Goal: Transaction & Acquisition: Purchase product/service

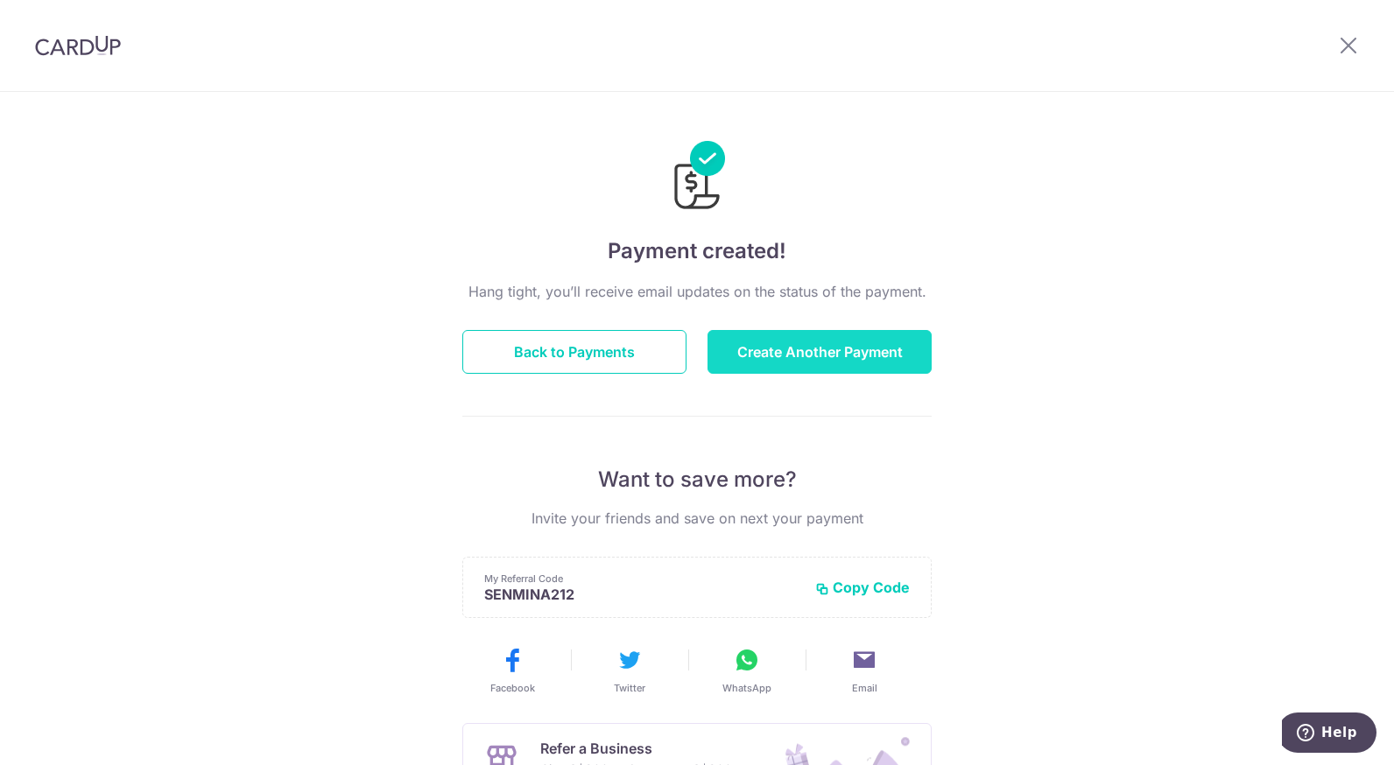
click at [792, 351] on button "Create Another Payment" at bounding box center [819, 352] width 224 height 44
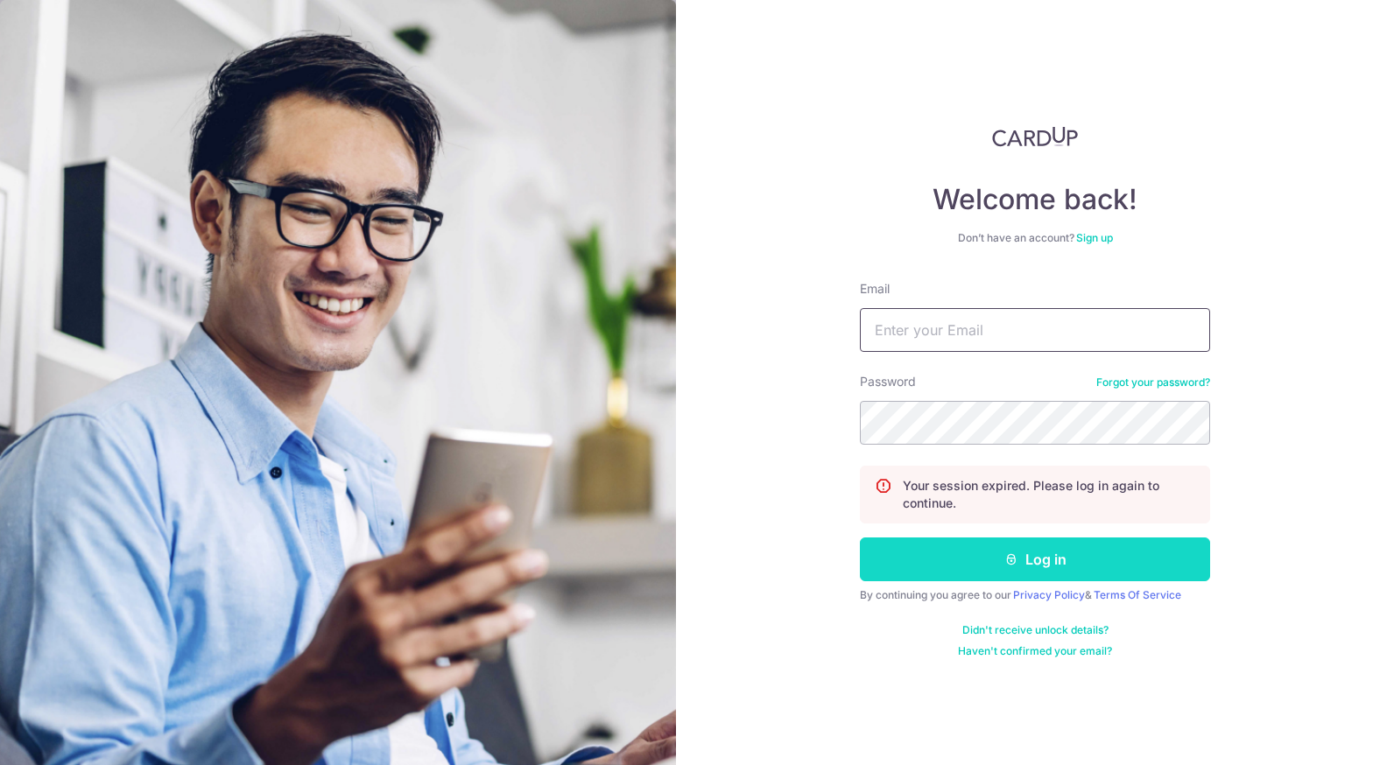
type input "[EMAIL_ADDRESS][DOMAIN_NAME]"
click at [1004, 559] on icon "submit" at bounding box center [1011, 559] width 14 height 14
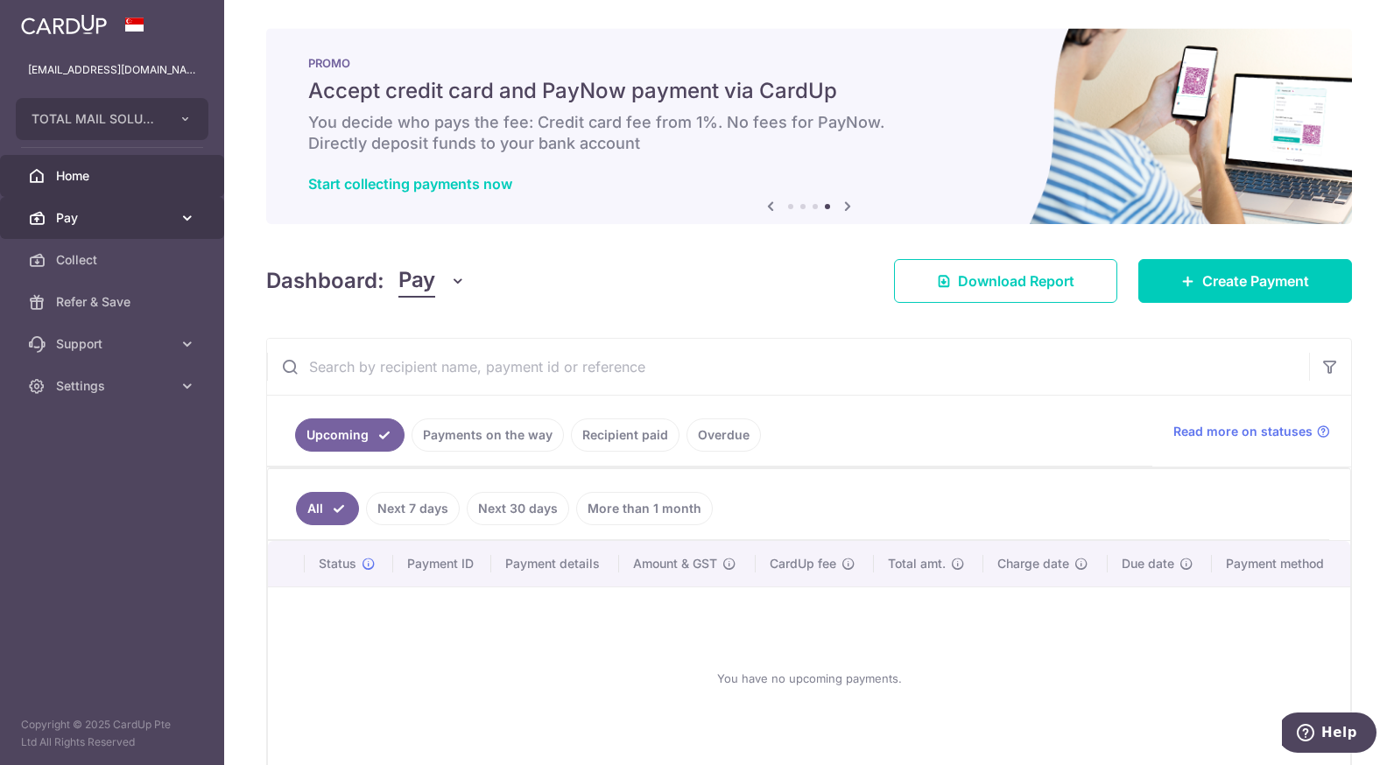
click at [164, 213] on span "Pay" at bounding box center [114, 218] width 116 height 18
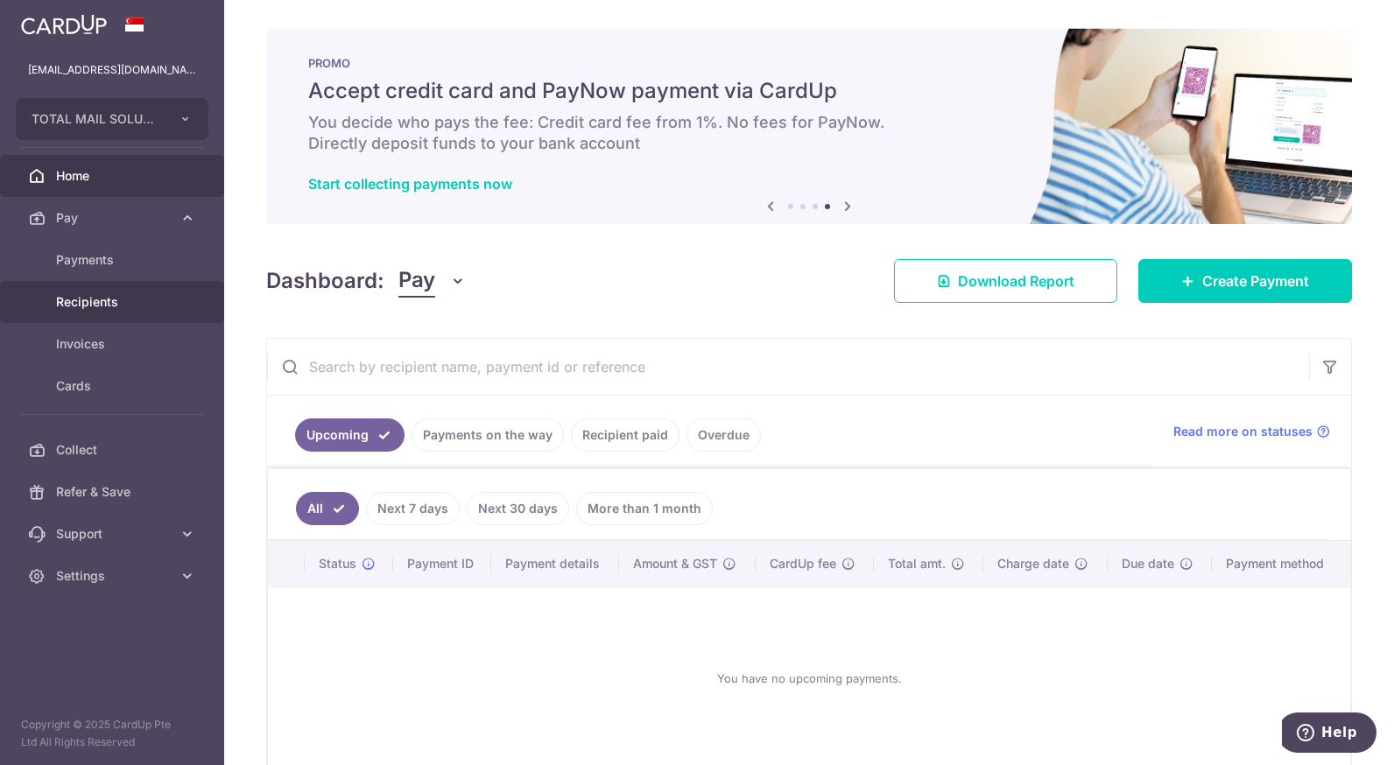
click at [118, 293] on span "Recipients" at bounding box center [114, 302] width 116 height 18
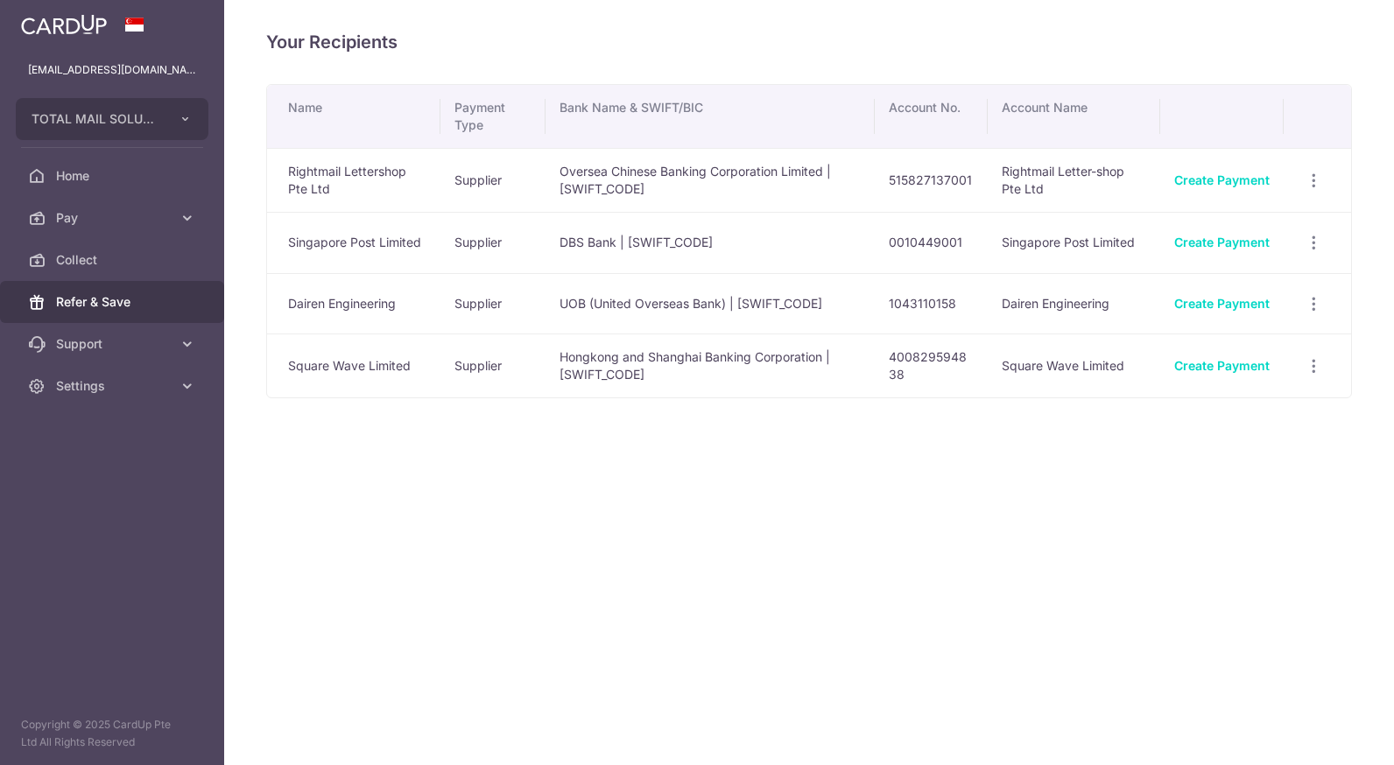
click at [118, 293] on span "Refer & Save" at bounding box center [114, 302] width 116 height 18
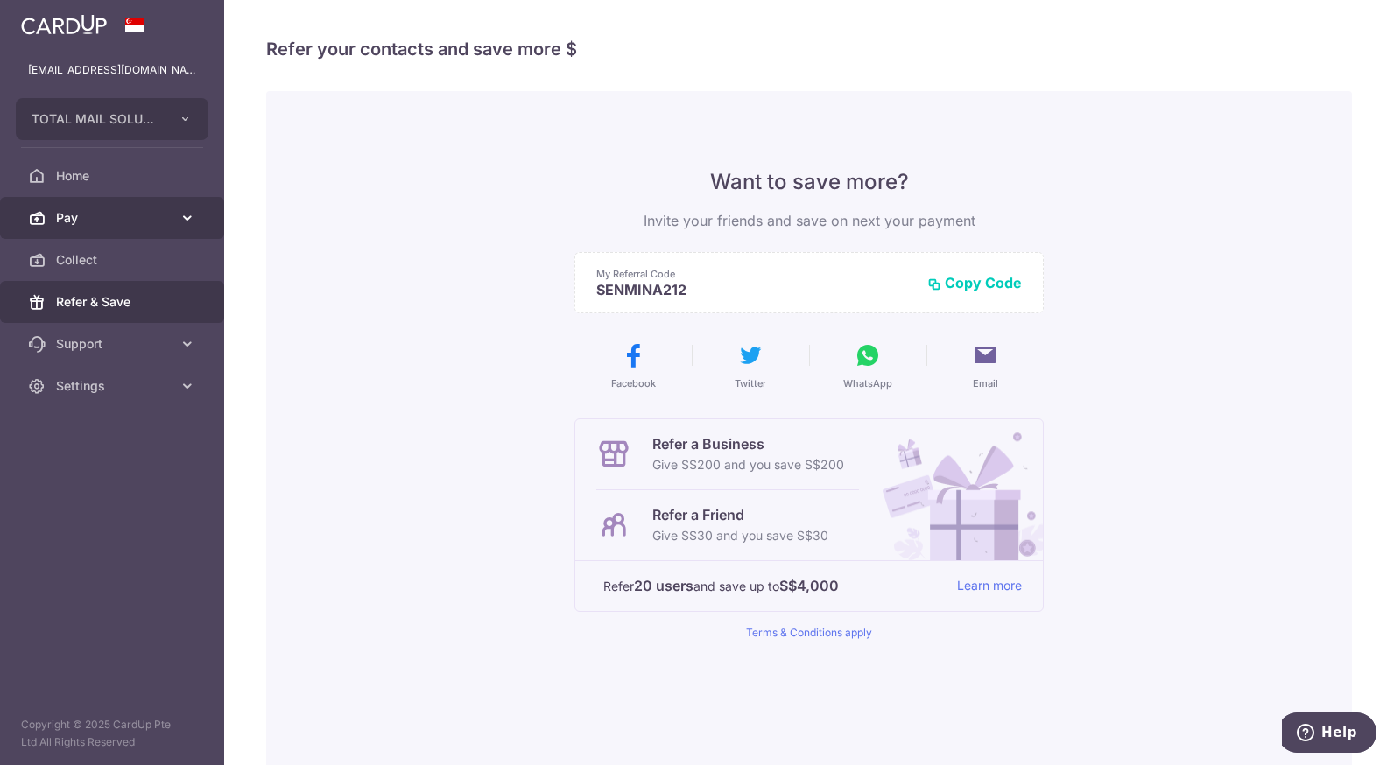
click at [189, 218] on icon at bounding box center [188, 218] width 18 height 18
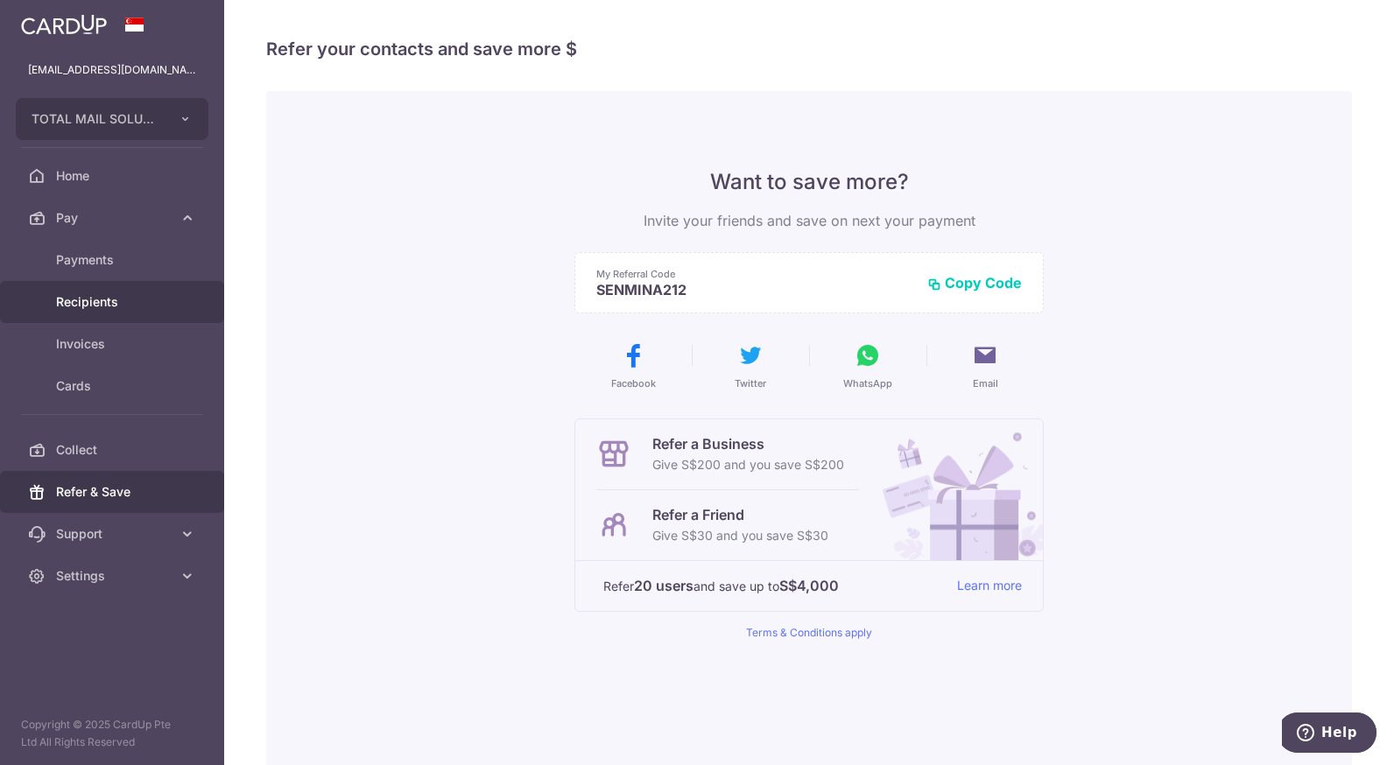
click at [132, 292] on link "Recipients" at bounding box center [112, 302] width 224 height 42
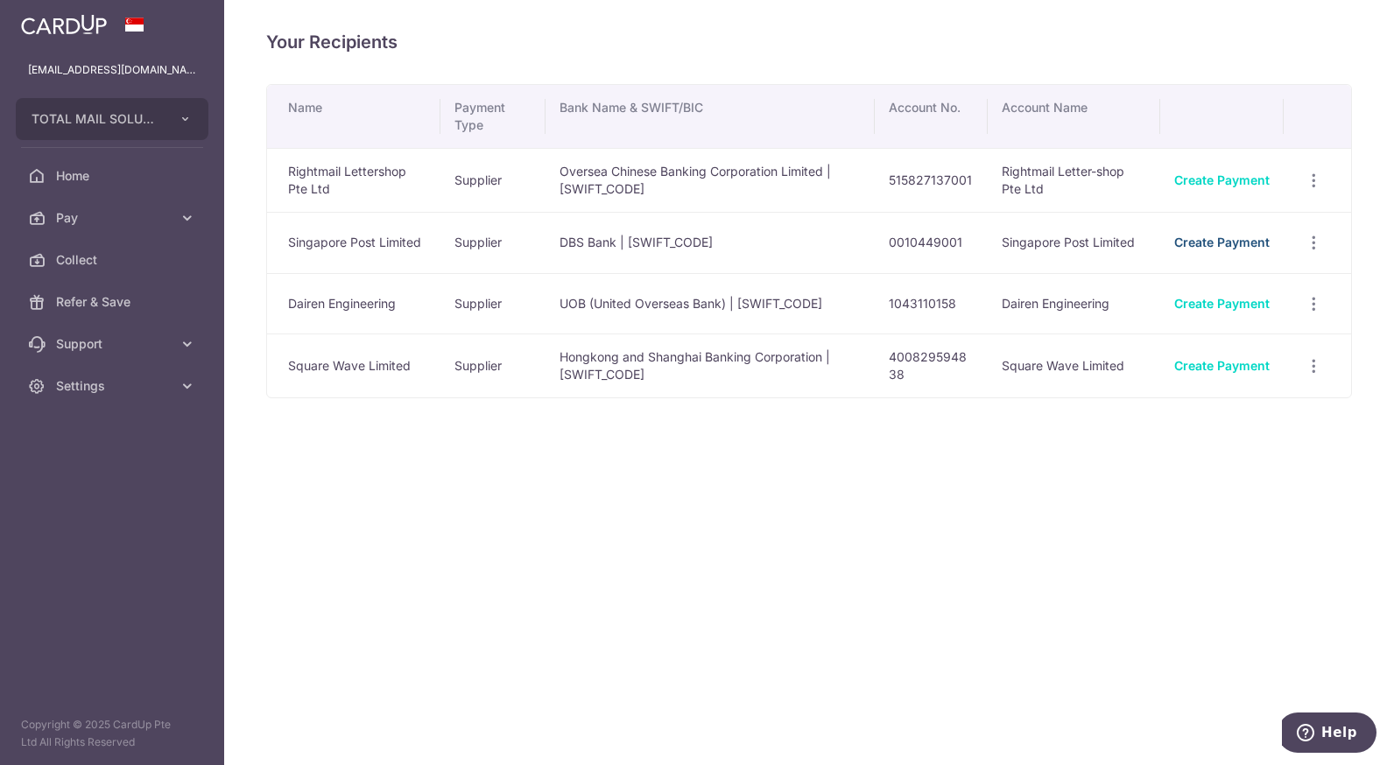
click at [1200, 242] on link "Create Payment" at bounding box center [1221, 242] width 95 height 15
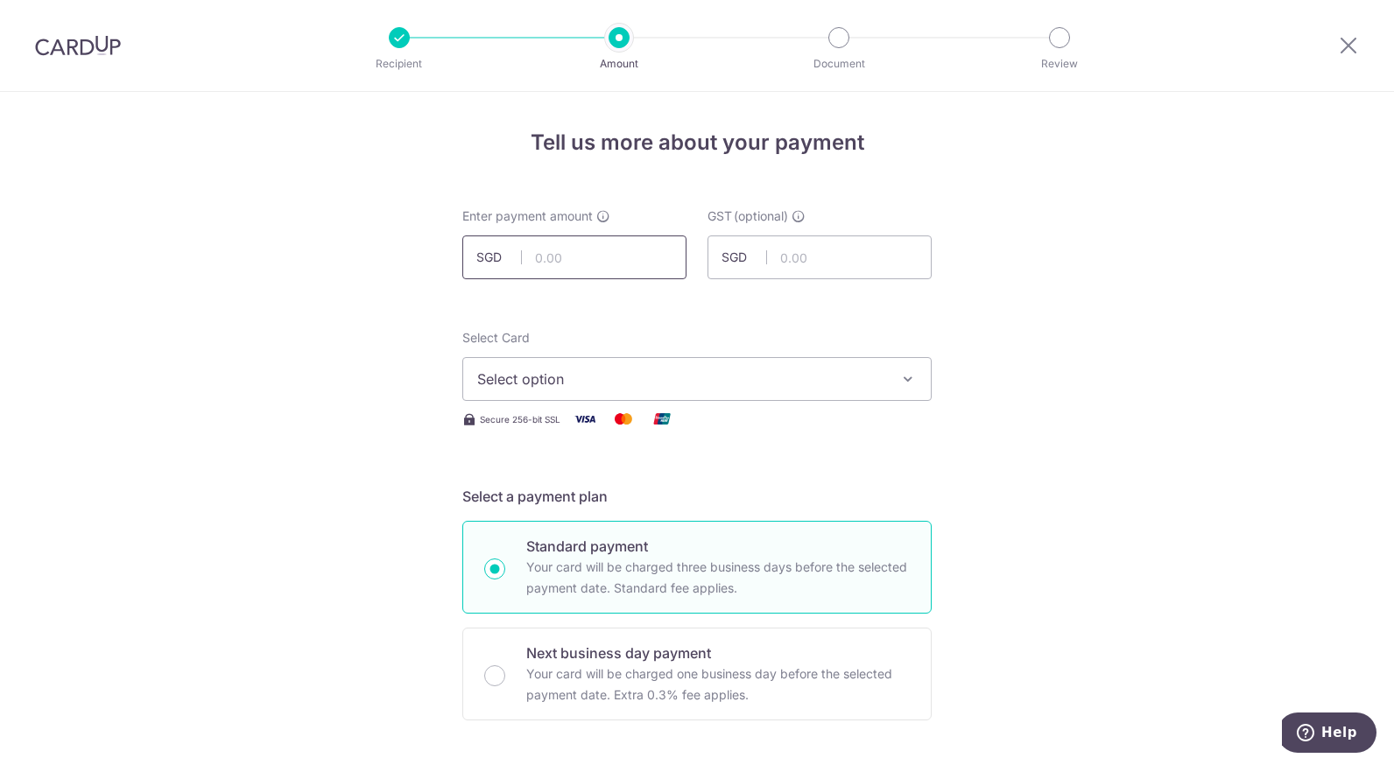
click at [580, 245] on input "text" at bounding box center [574, 258] width 224 height 44
drag, startPoint x: 580, startPoint y: 245, endPoint x: 637, endPoint y: 251, distance: 56.4
click at [580, 245] on input "4575.05" at bounding box center [574, 258] width 224 height 44
type input "4,575.05"
click at [862, 376] on span "Select option" at bounding box center [681, 379] width 408 height 21
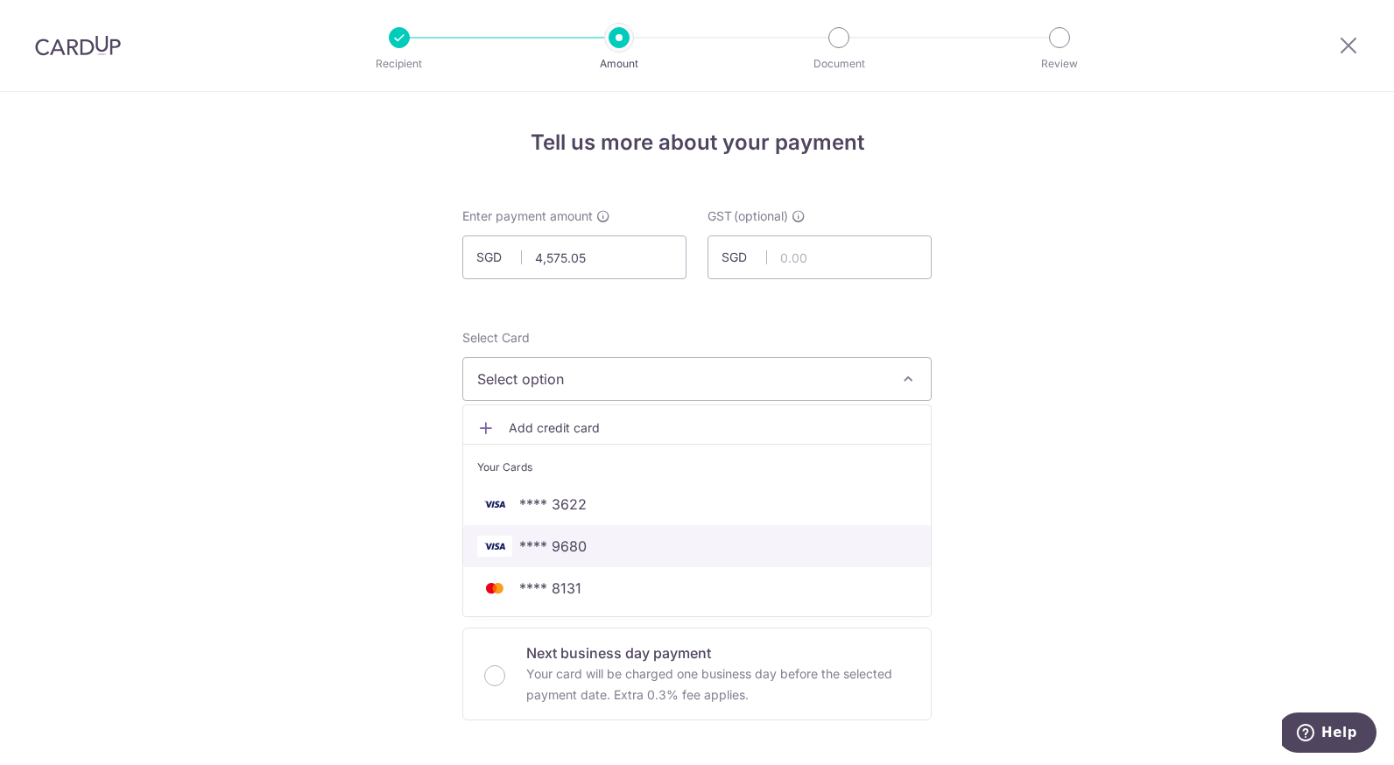
click at [698, 542] on span "**** 9680" at bounding box center [697, 546] width 440 height 21
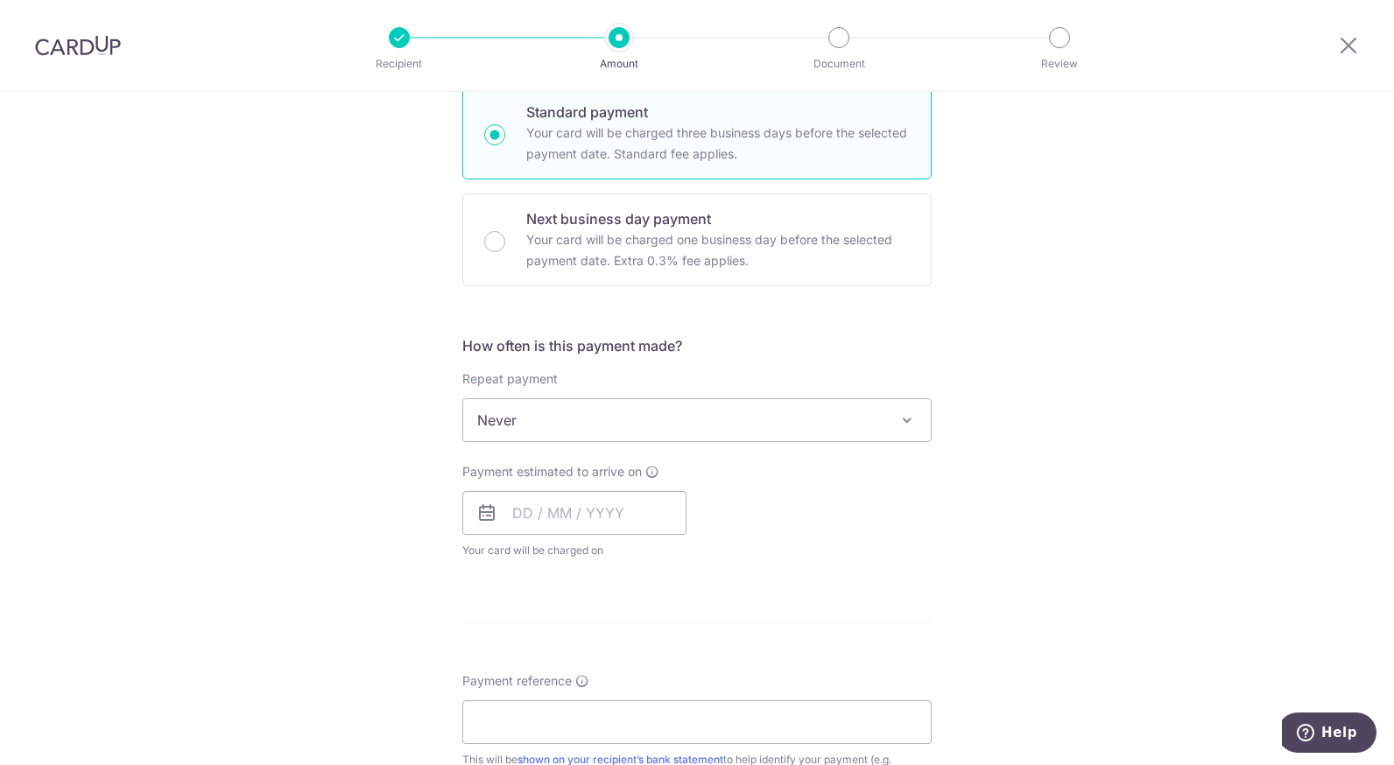
scroll to position [437, 0]
click at [663, 518] on input "text" at bounding box center [574, 511] width 224 height 44
click at [950, 594] on div "Tell us more about your payment Enter payment amount SGD 4,575.05 4575.05 GST (…" at bounding box center [697, 505] width 1394 height 1701
click at [630, 495] on input "text" at bounding box center [574, 511] width 224 height 44
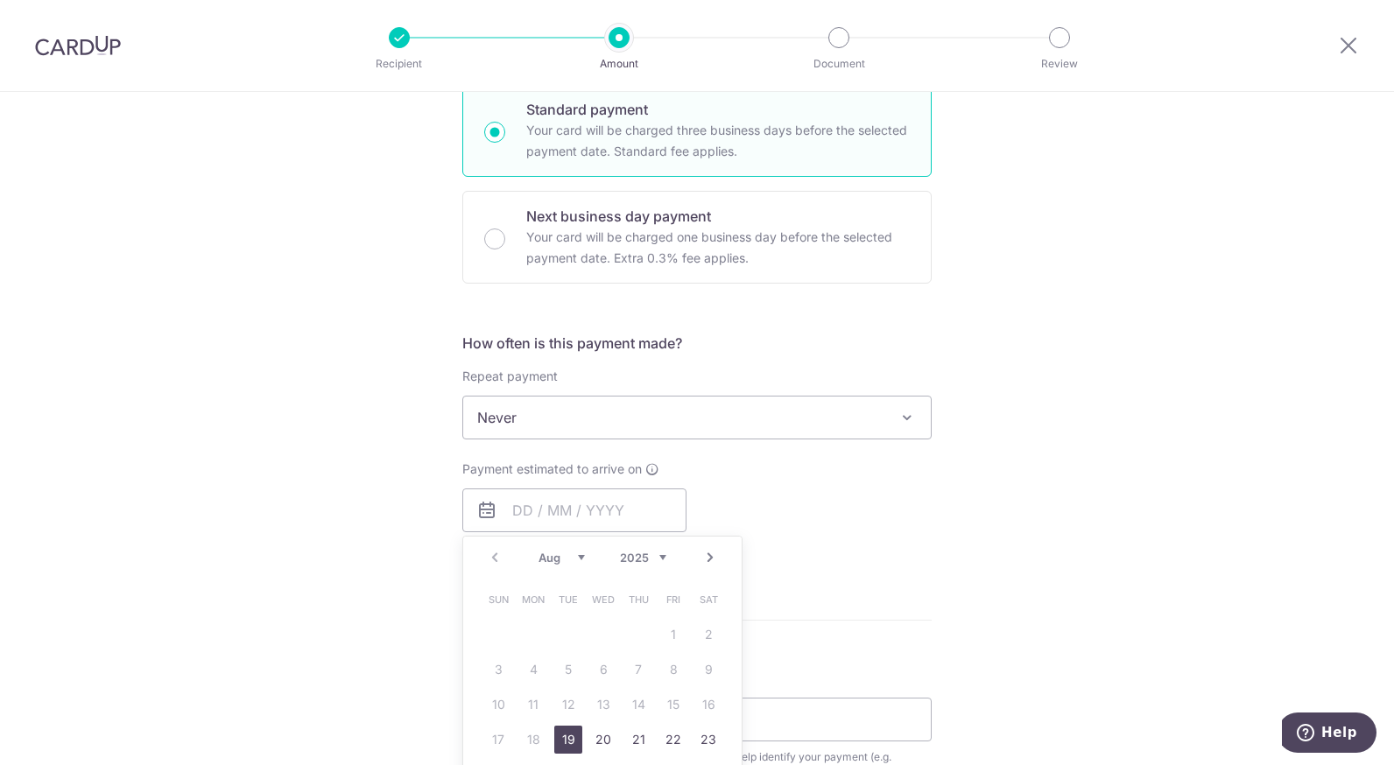
click at [560, 736] on link "19" at bounding box center [568, 740] width 28 height 28
type input "19/08/2025"
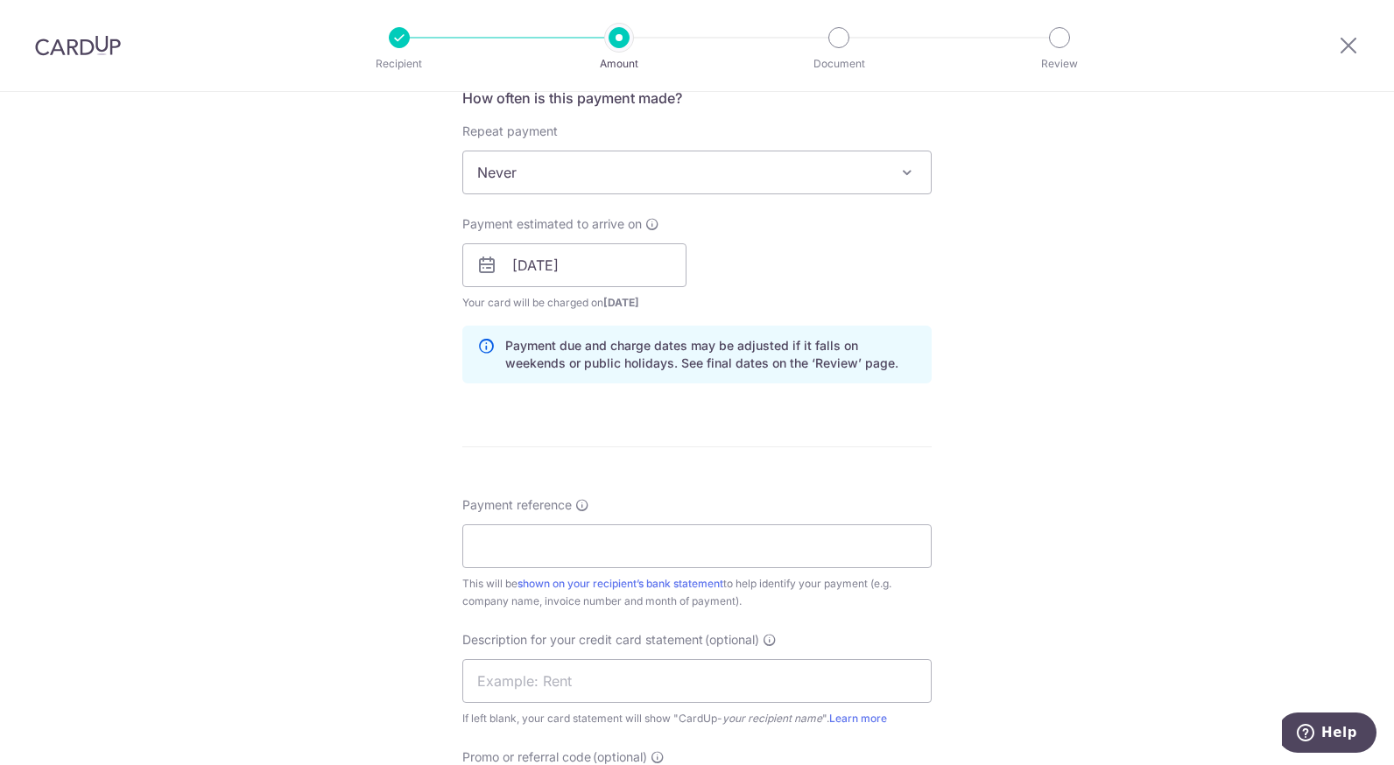
scroll to position [755, 0]
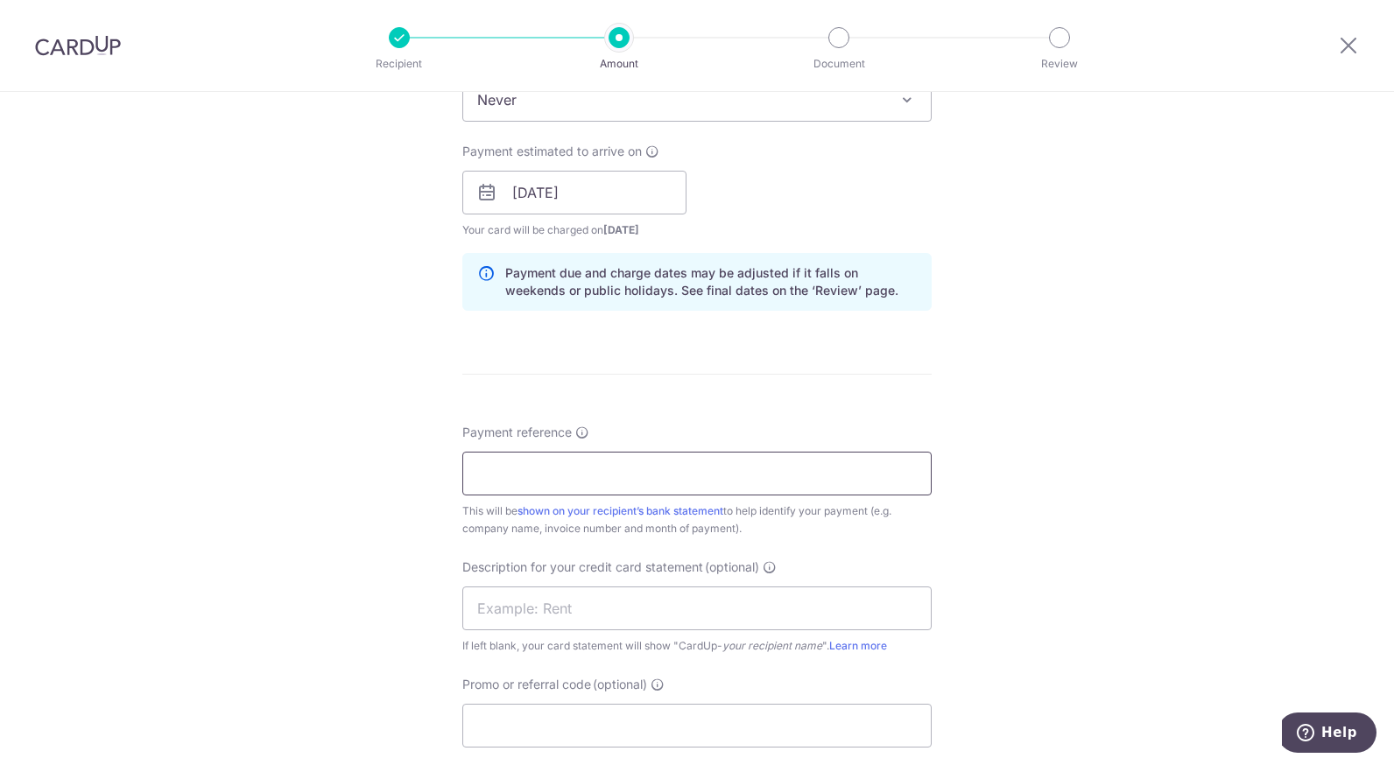
click at [625, 473] on input "Payment reference" at bounding box center [696, 474] width 469 height 44
type input "110000029124"
click at [740, 589] on input "text" at bounding box center [696, 609] width 469 height 44
type input "Singpost"
type input "5,341.00"
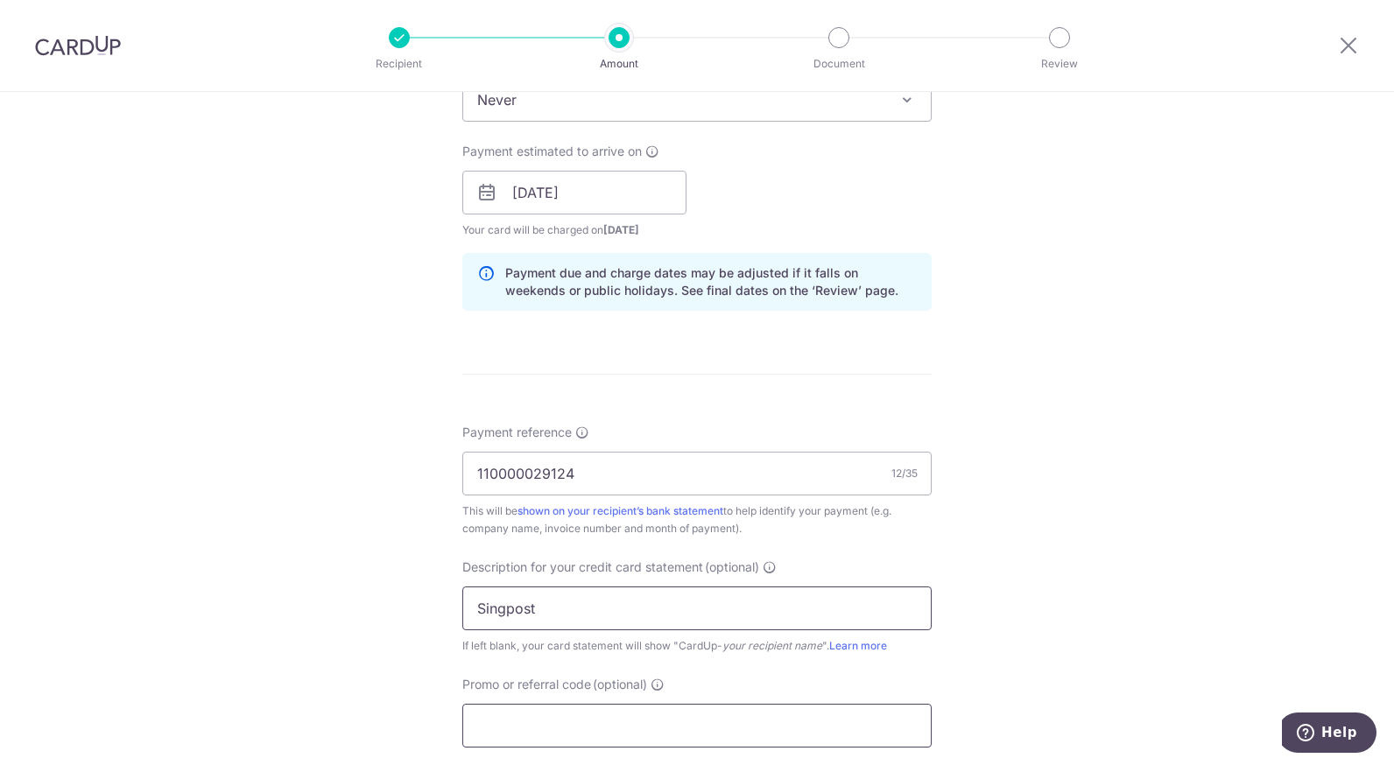
type input "OFF225"
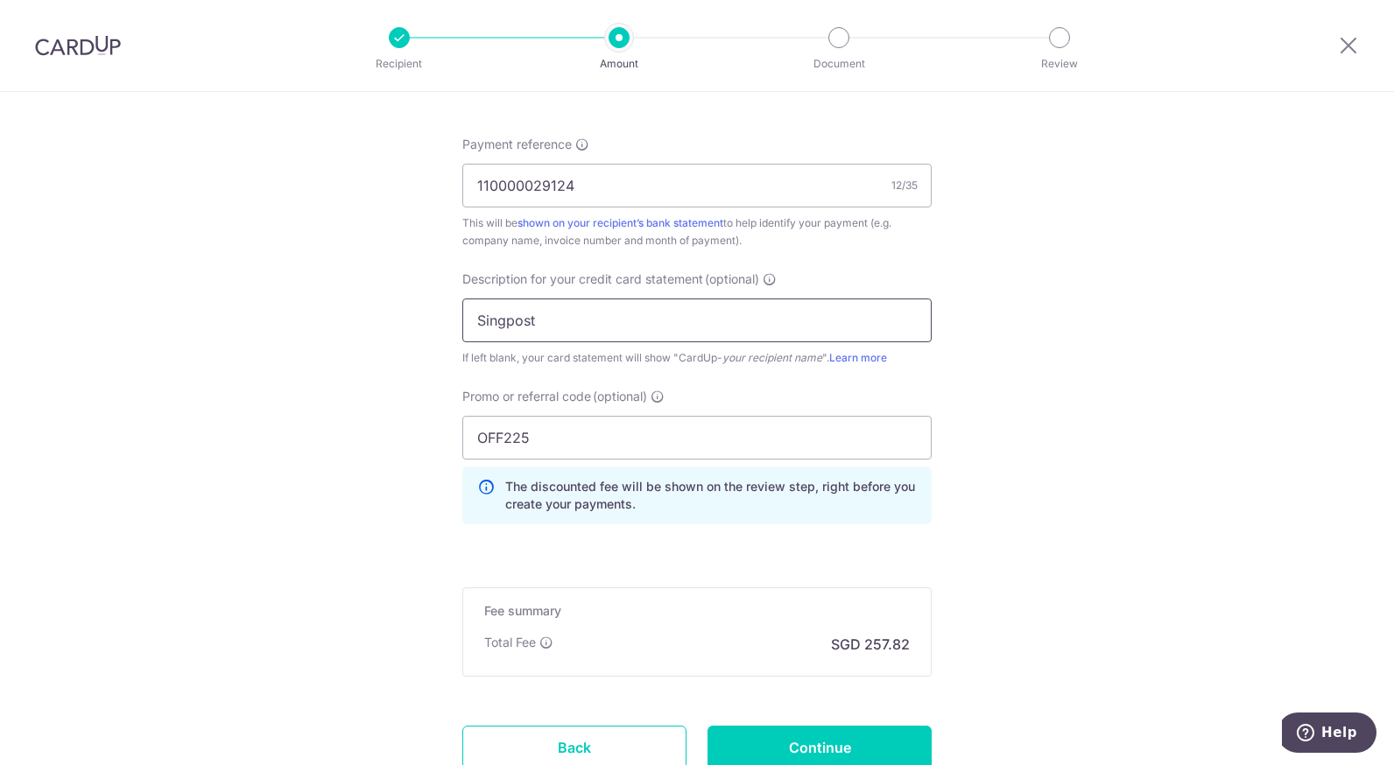
scroll to position [1146, 0]
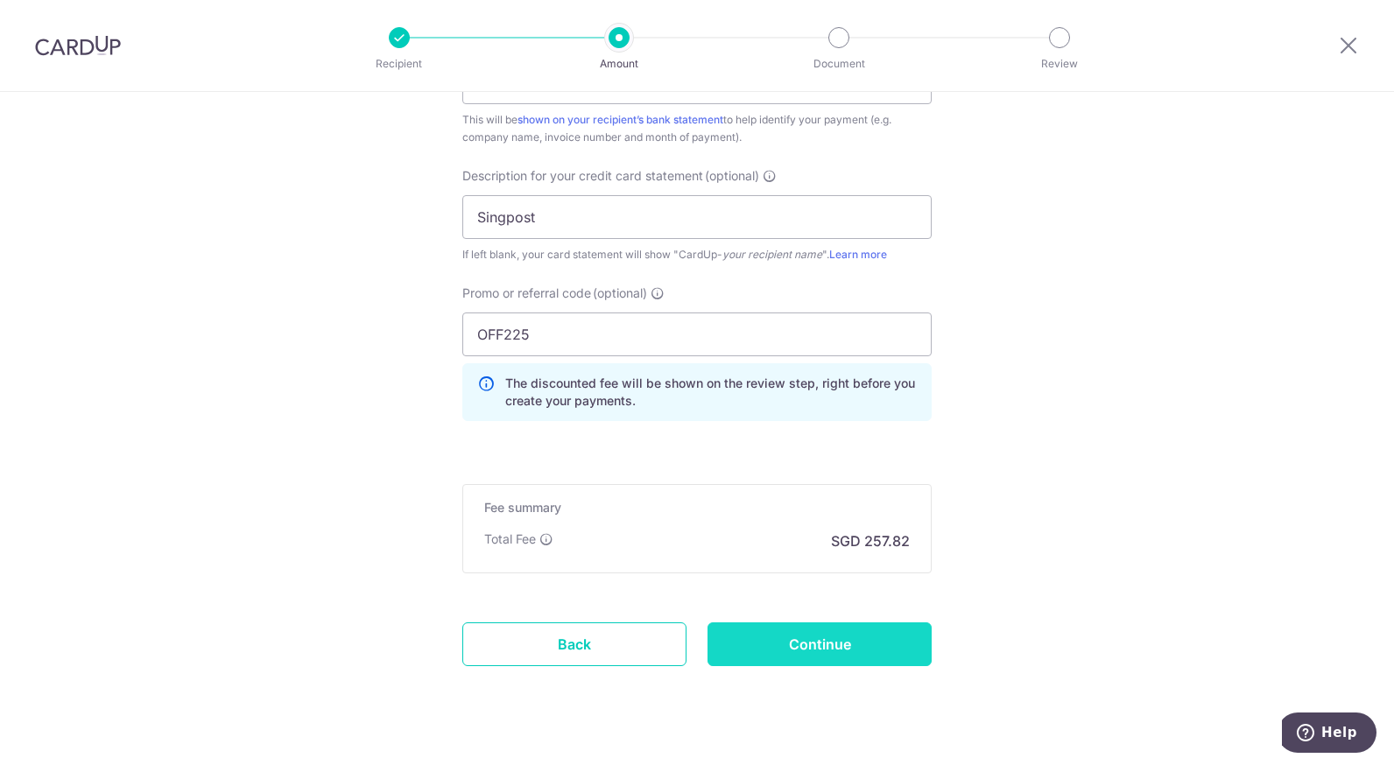
click at [877, 658] on input "Continue" at bounding box center [819, 644] width 224 height 44
type input "Create Schedule"
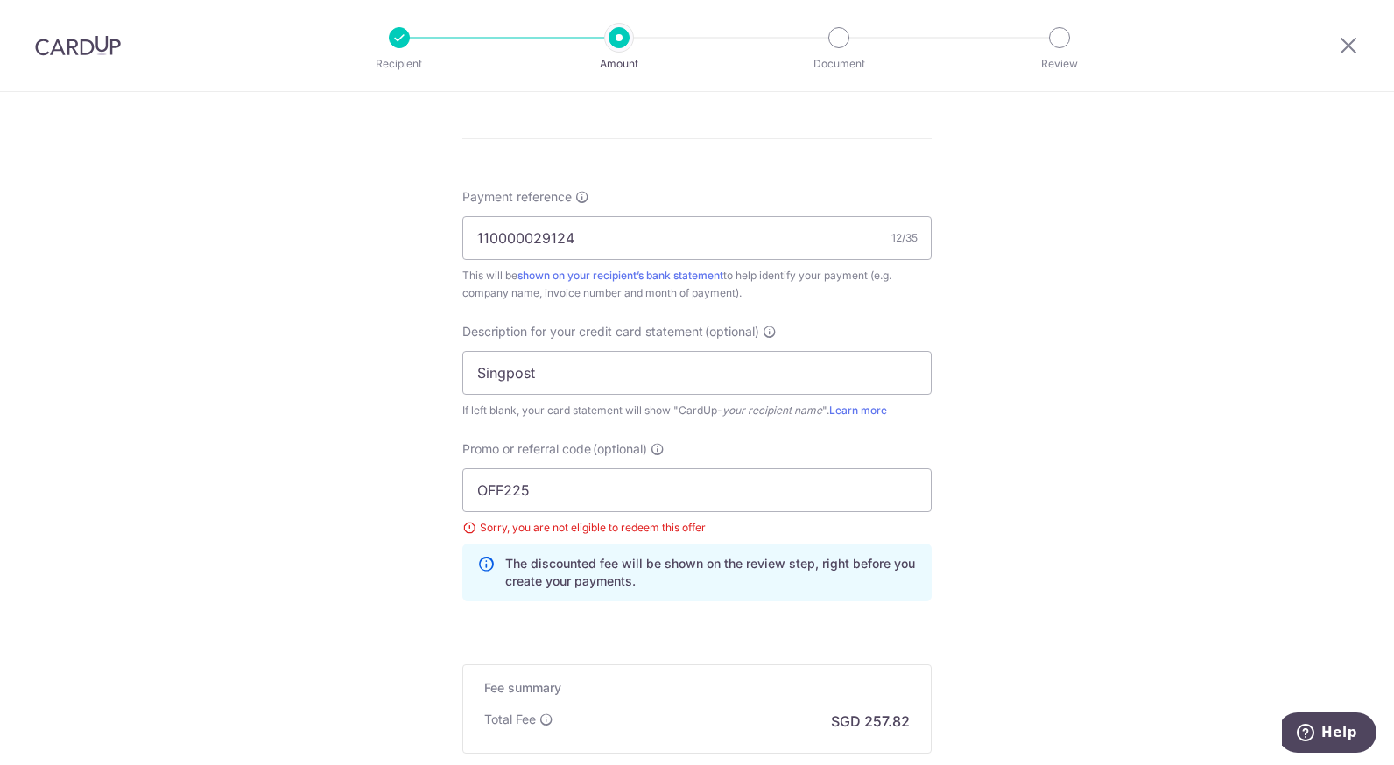
scroll to position [1049, 0]
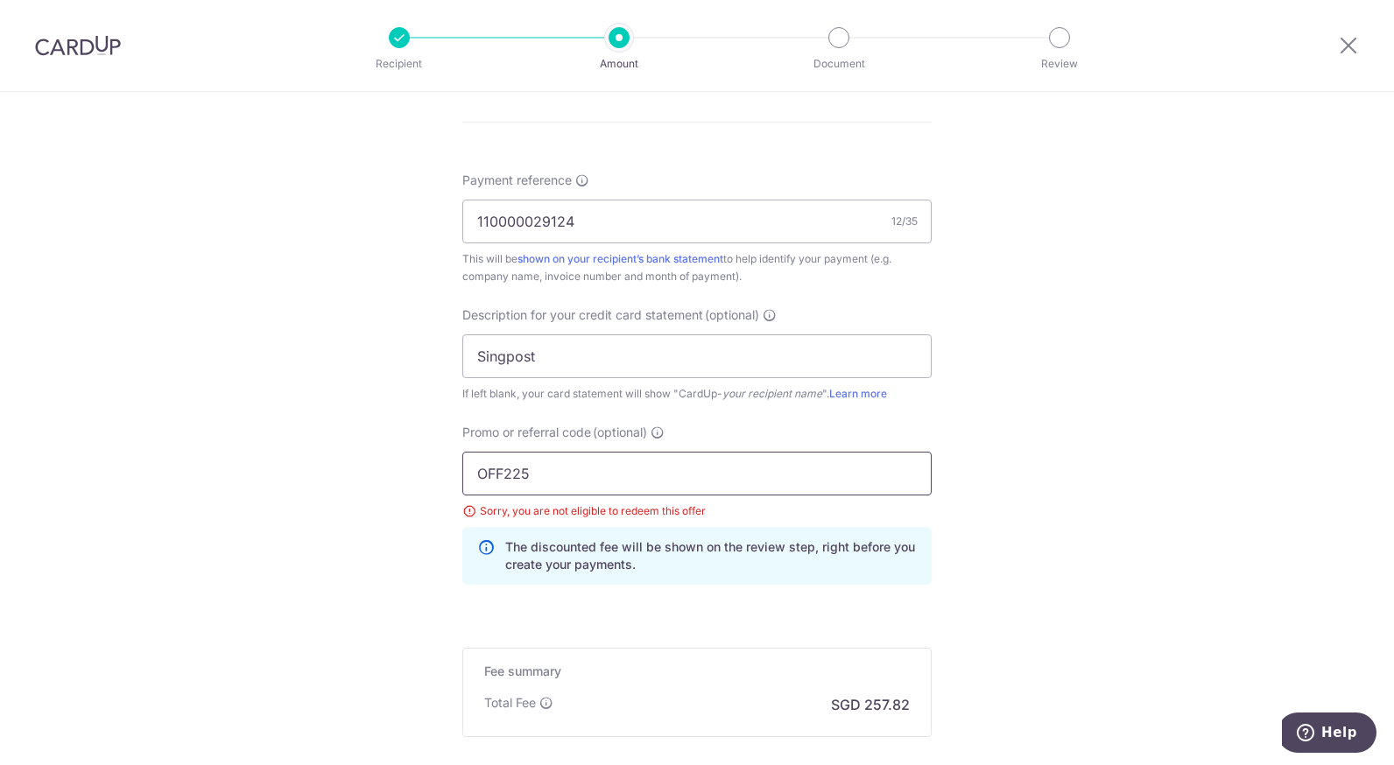
click at [713, 474] on input "OFF225" at bounding box center [696, 474] width 469 height 44
type input "O"
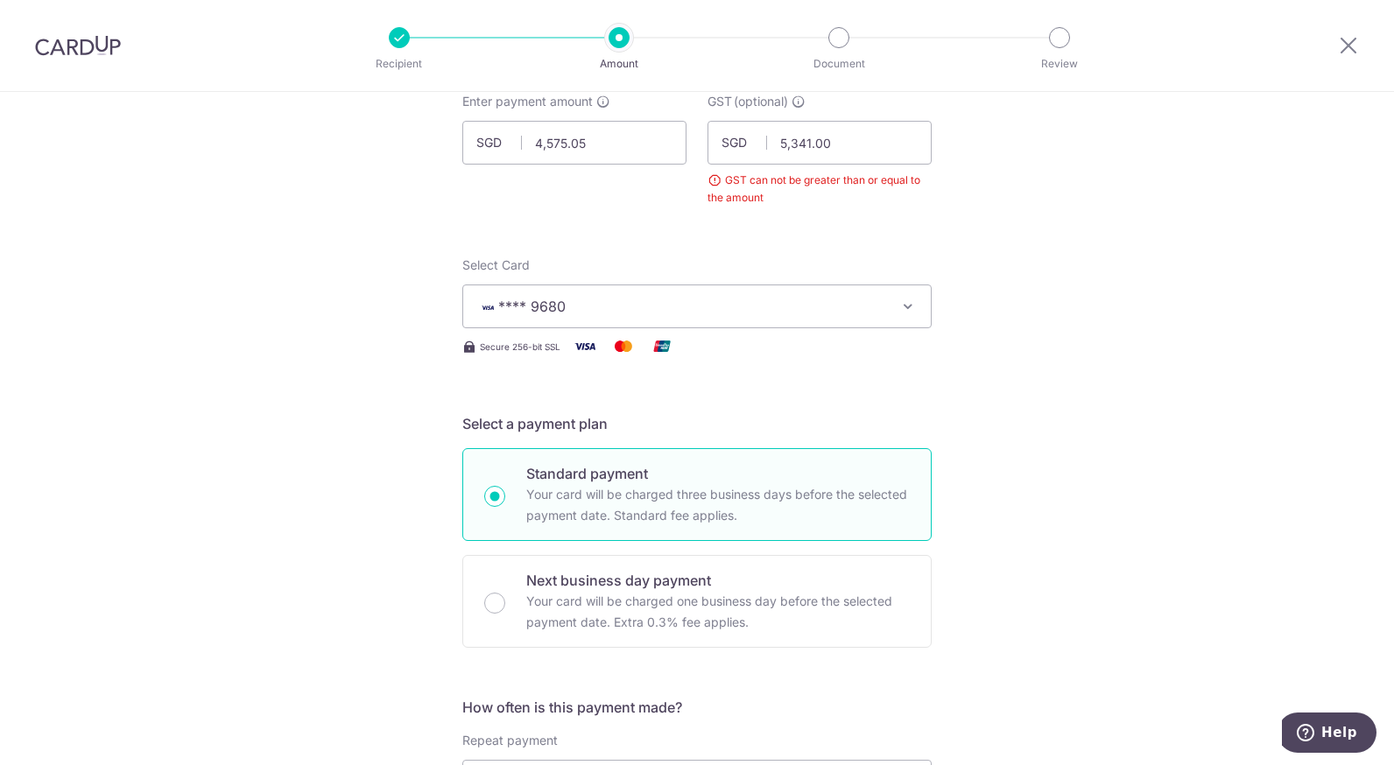
scroll to position [101, 0]
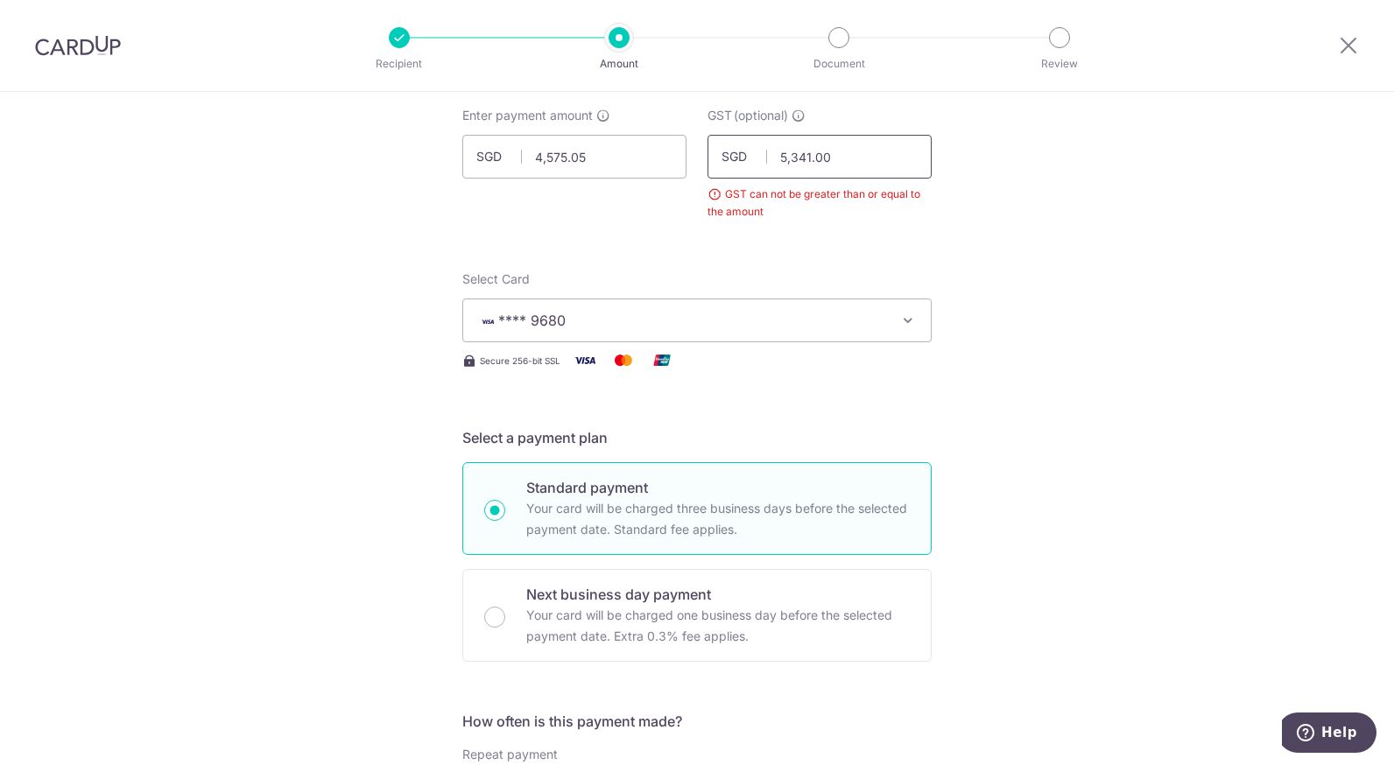
click at [848, 156] on input "5,341.00" at bounding box center [819, 157] width 224 height 44
type input "5"
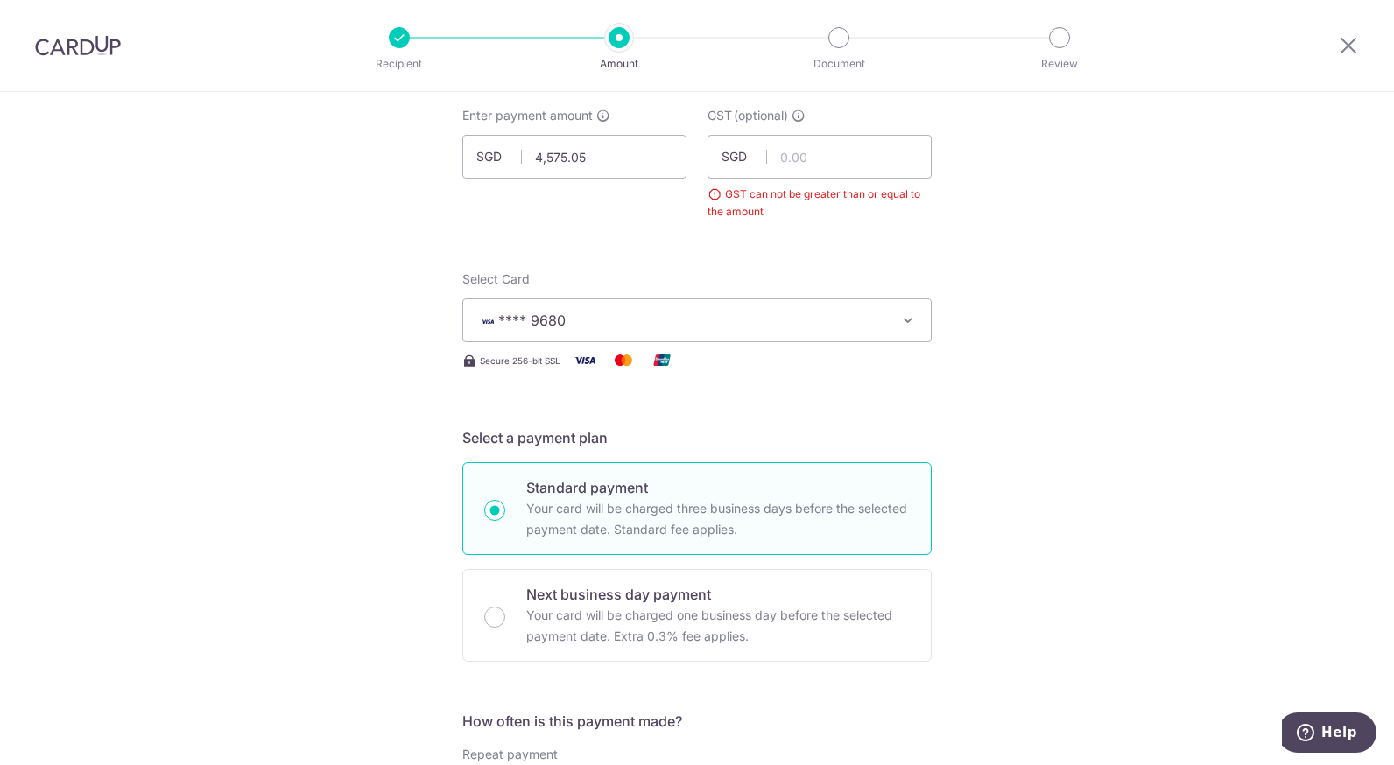
click at [743, 316] on span "**** 9680" at bounding box center [681, 320] width 408 height 21
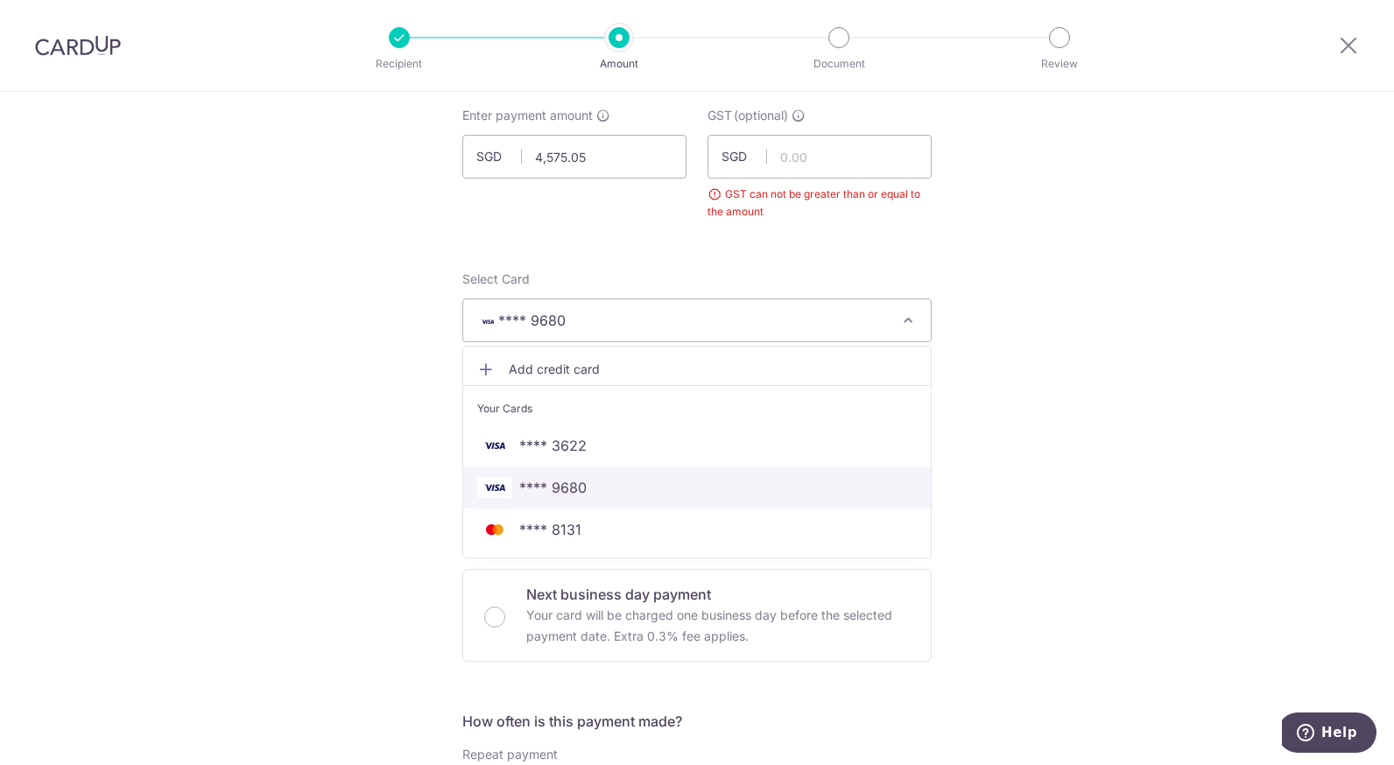
click at [630, 483] on span "**** 9680" at bounding box center [697, 487] width 440 height 21
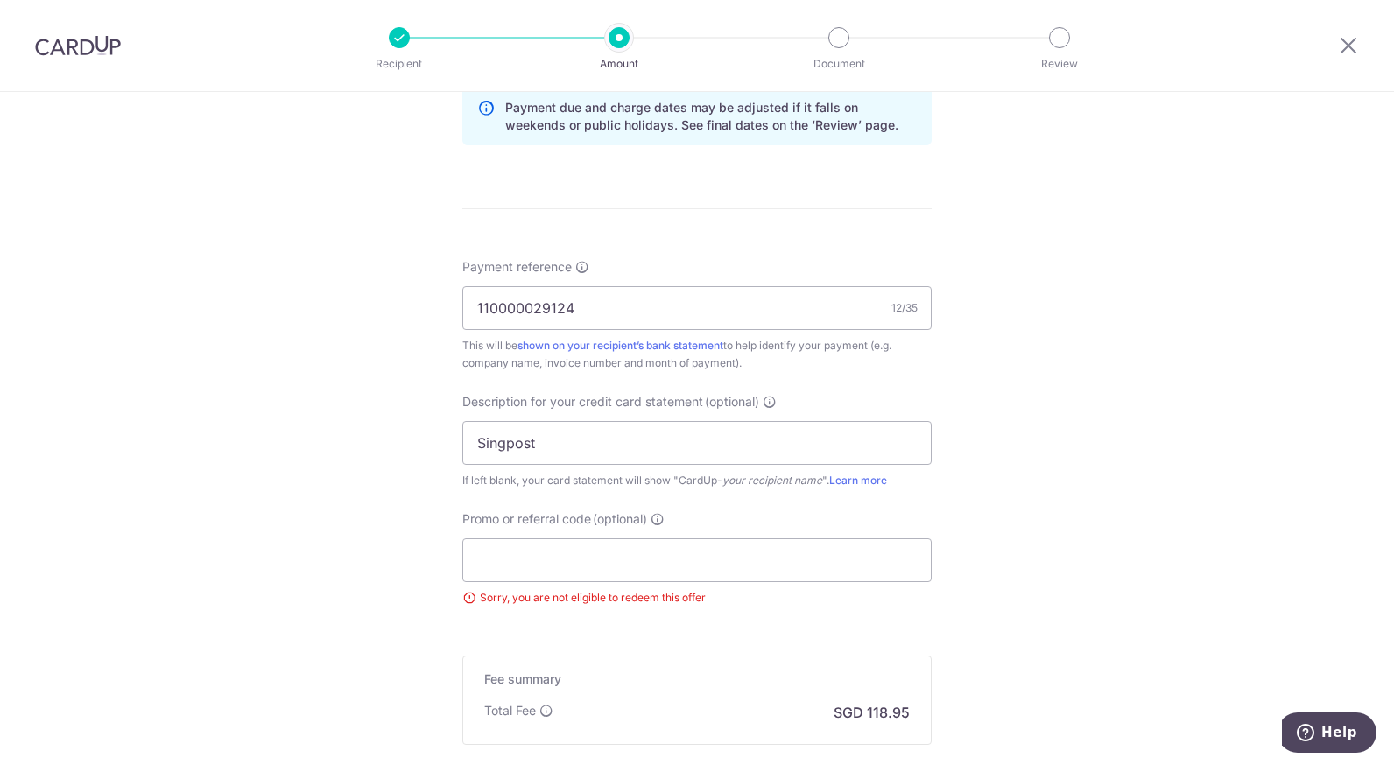
scroll to position [969, 0]
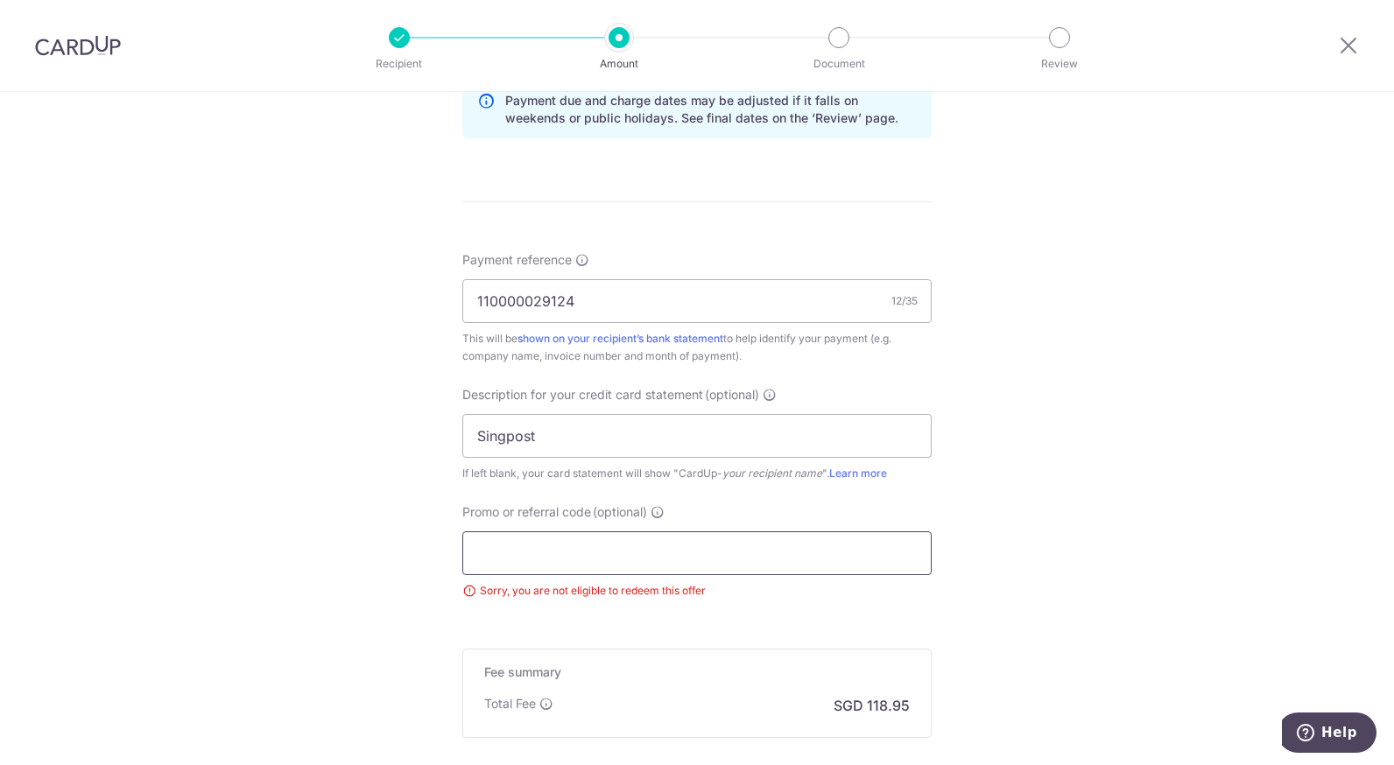
click at [673, 567] on input "Promo or referral code (optional)" at bounding box center [696, 553] width 469 height 44
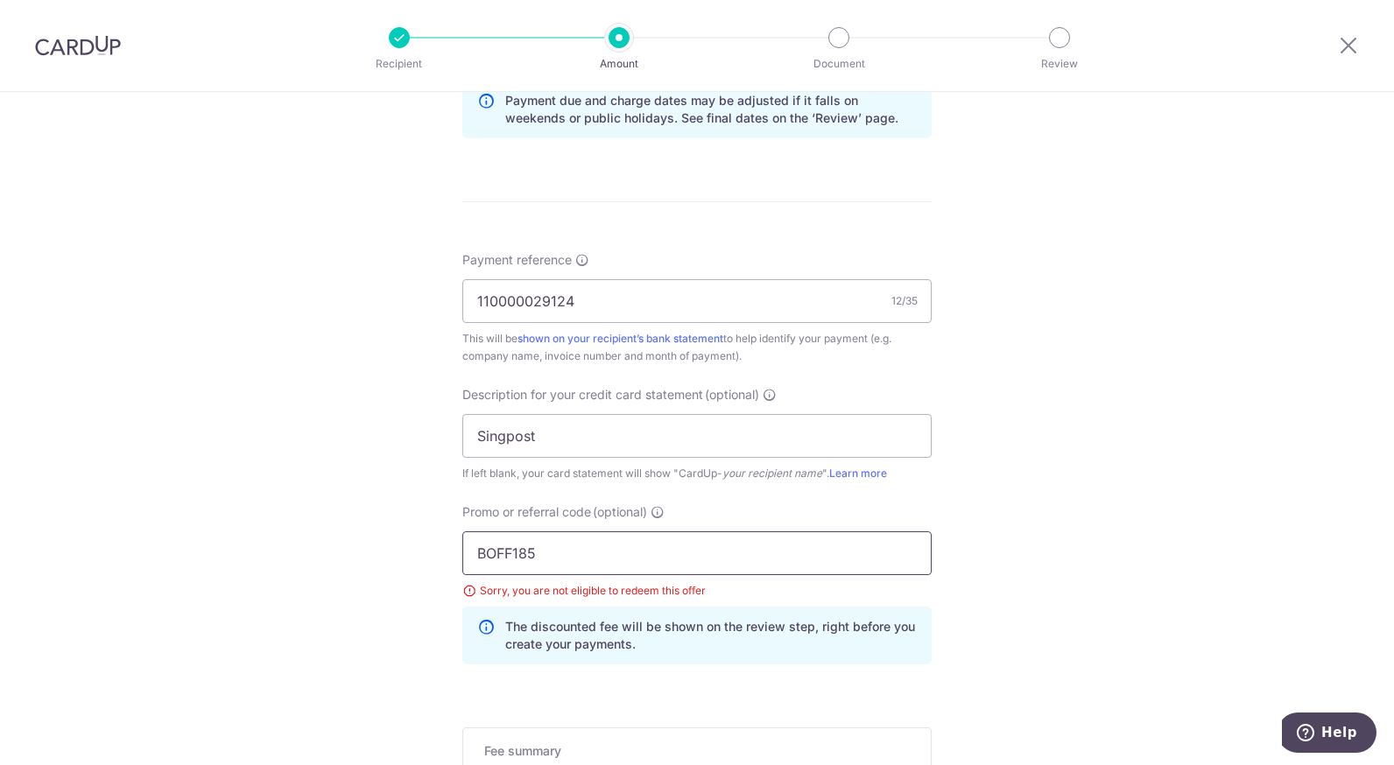
type input "BOFF185"
click at [1014, 605] on div "Tell us more about your payment Enter payment amount SGD 4,575.05 4575.05 GST (…" at bounding box center [697, 82] width 1394 height 1918
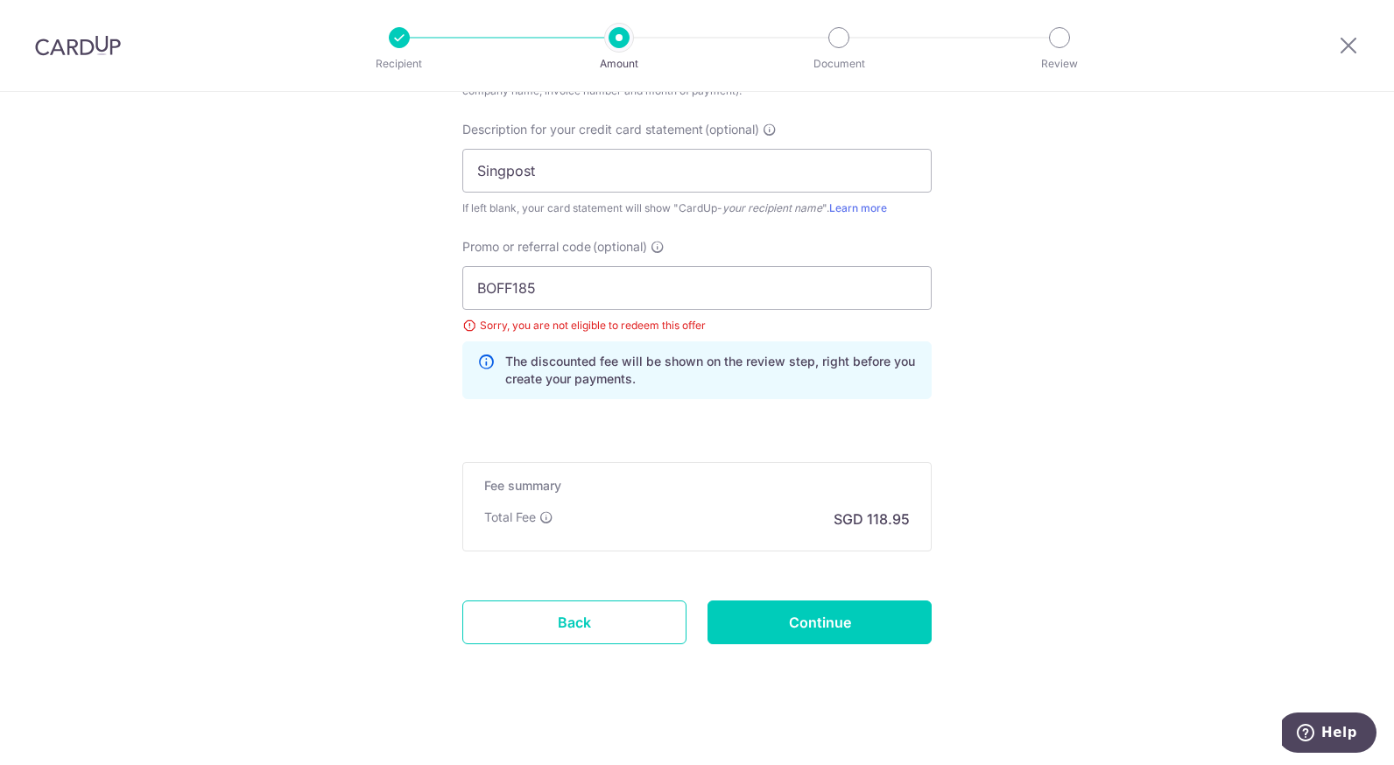
scroll to position [1245, 0]
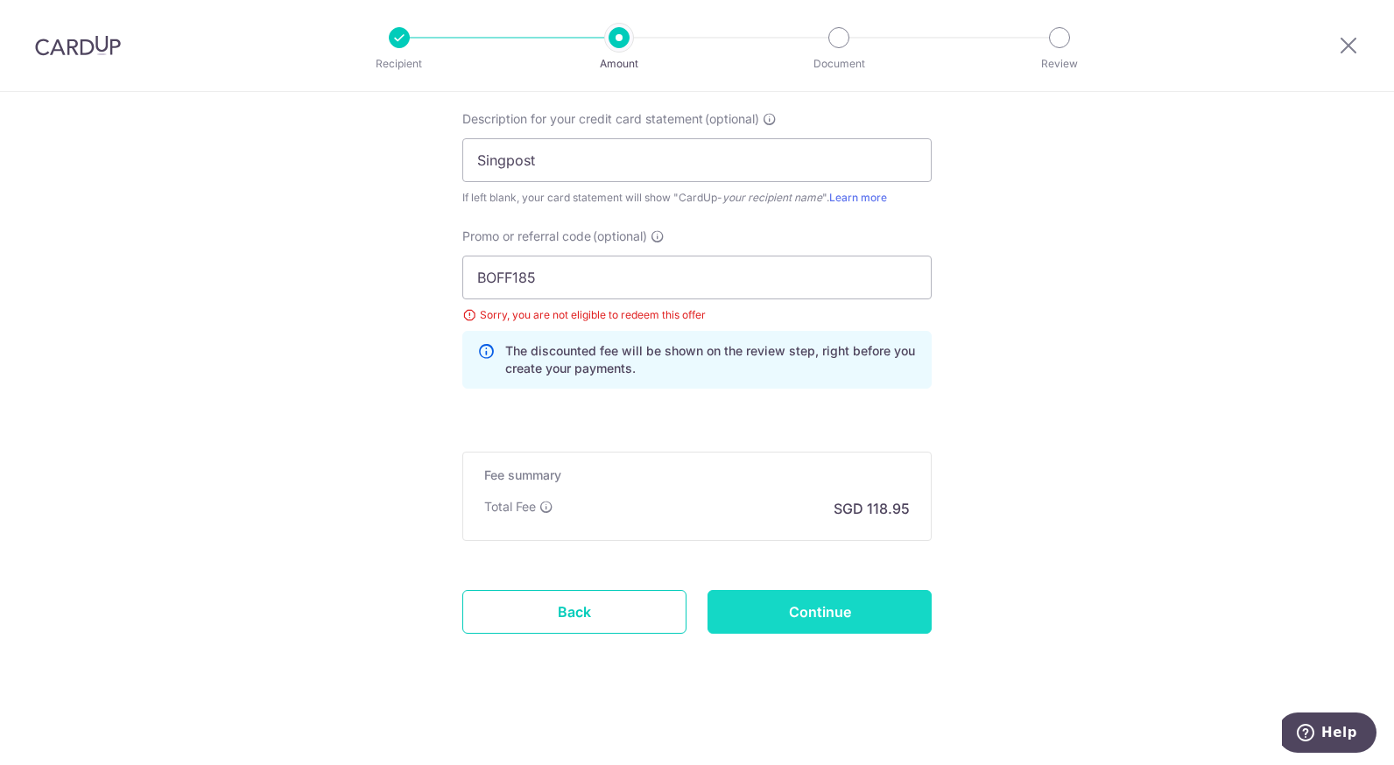
click at [844, 599] on input "Continue" at bounding box center [819, 612] width 224 height 44
type input "Create Schedule"
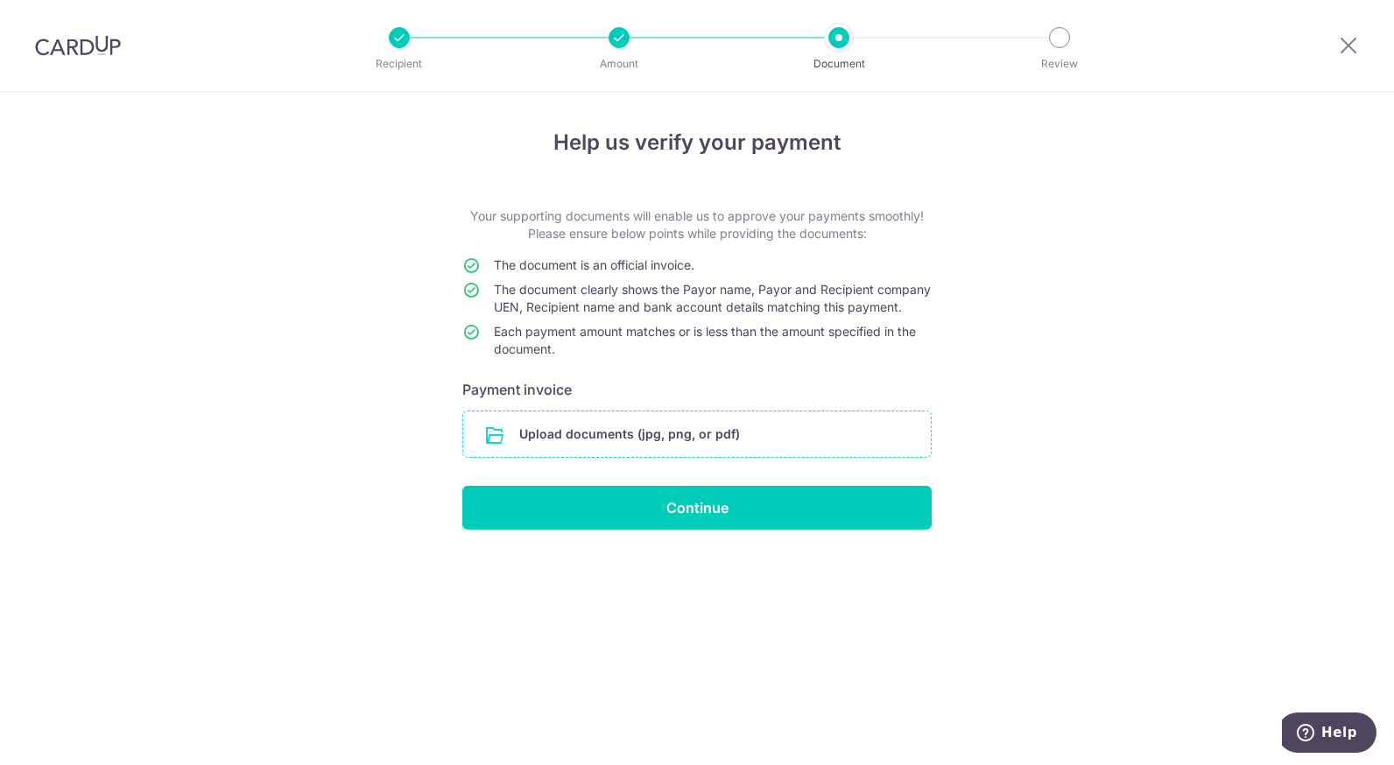
click at [660, 454] on input "file" at bounding box center [697, 434] width 468 height 46
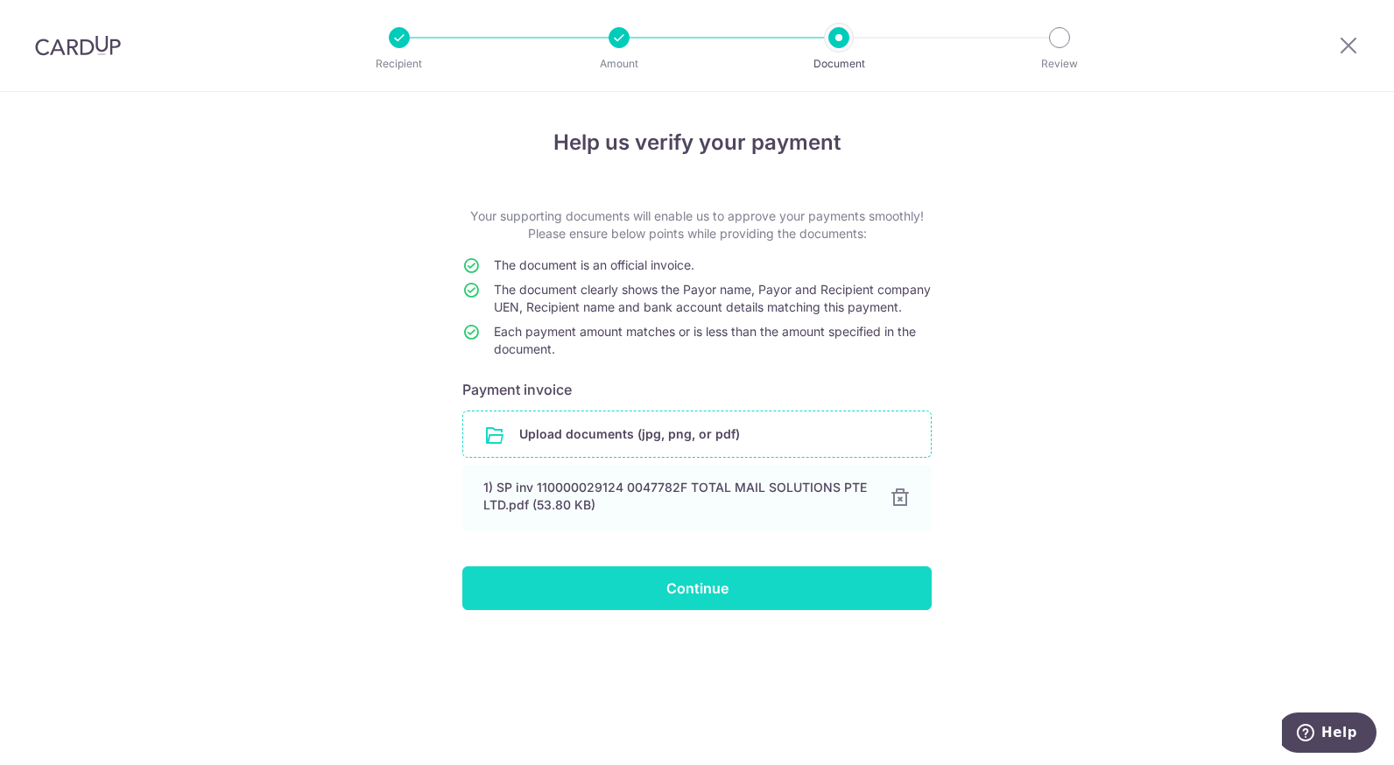
click at [692, 601] on input "Continue" at bounding box center [696, 588] width 469 height 44
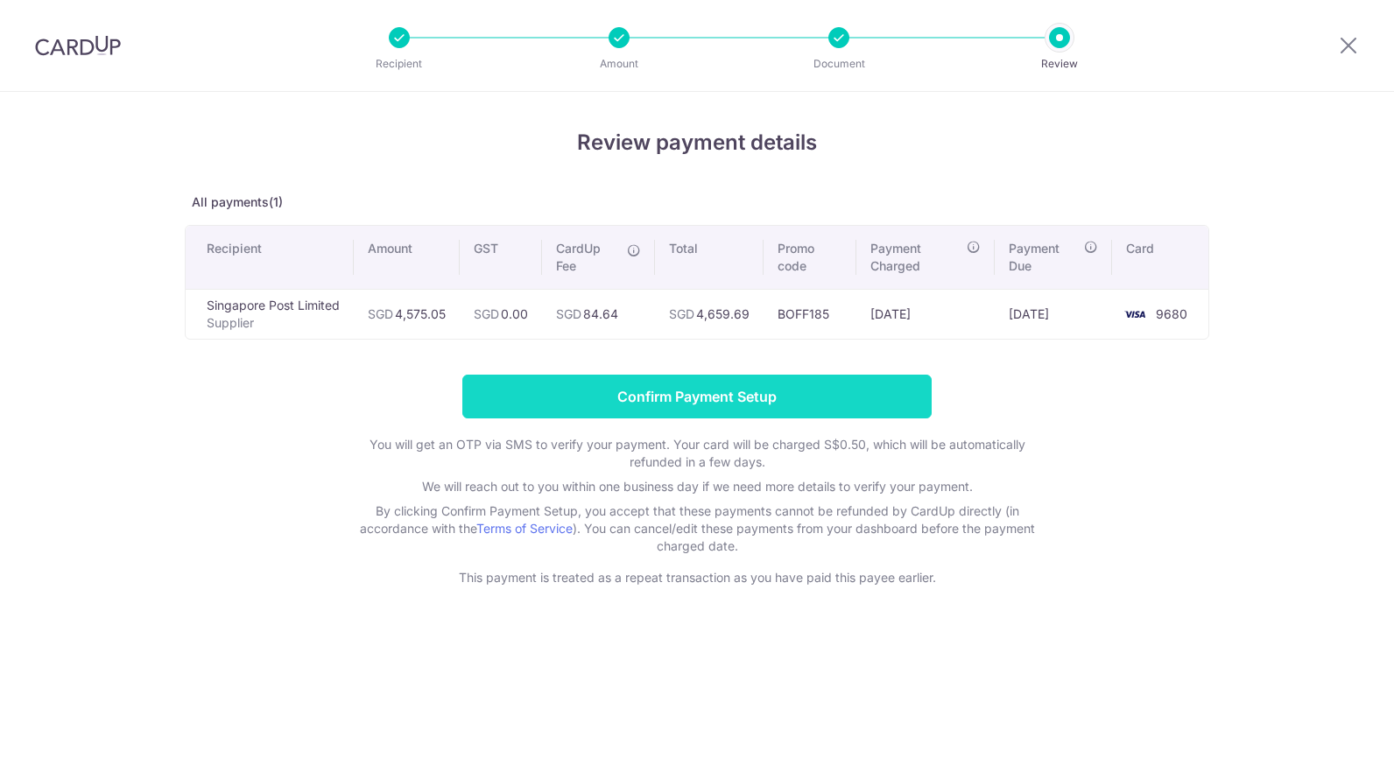
click at [766, 393] on input "Confirm Payment Setup" at bounding box center [696, 397] width 469 height 44
